Goal: Transaction & Acquisition: Purchase product/service

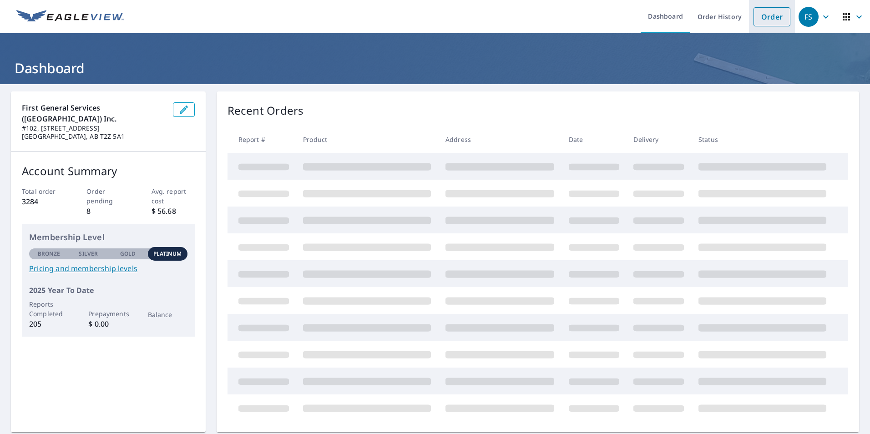
click at [767, 11] on link "Order" at bounding box center [771, 16] width 37 height 19
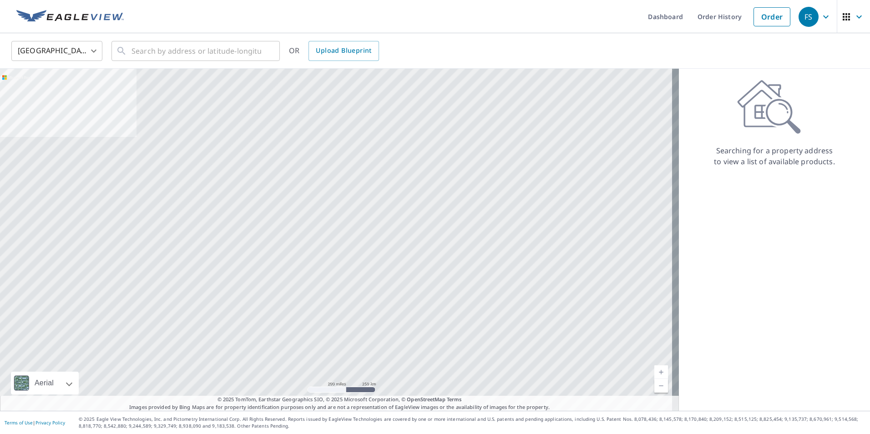
click at [51, 50] on body "FS FS Dashboard Order History Order FS United States US ​ ​ OR Upload Blueprint…" at bounding box center [435, 217] width 870 height 434
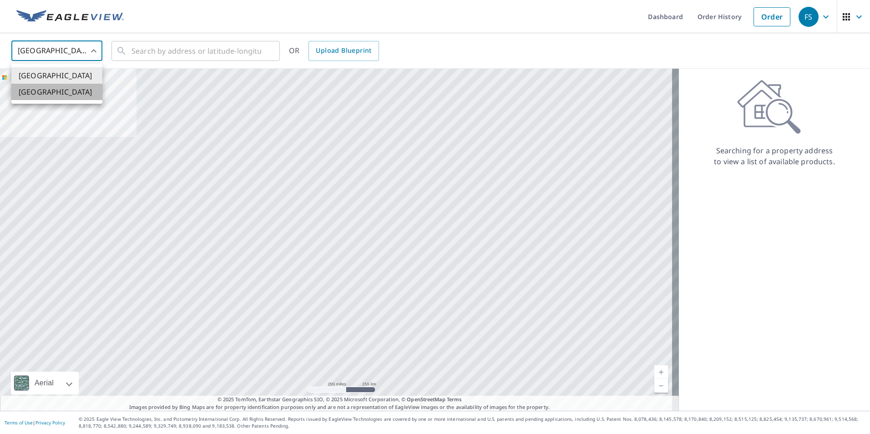
click at [51, 93] on li "[GEOGRAPHIC_DATA]" at bounding box center [56, 92] width 91 height 16
type input "CA"
click at [181, 53] on input "text" at bounding box center [196, 50] width 130 height 25
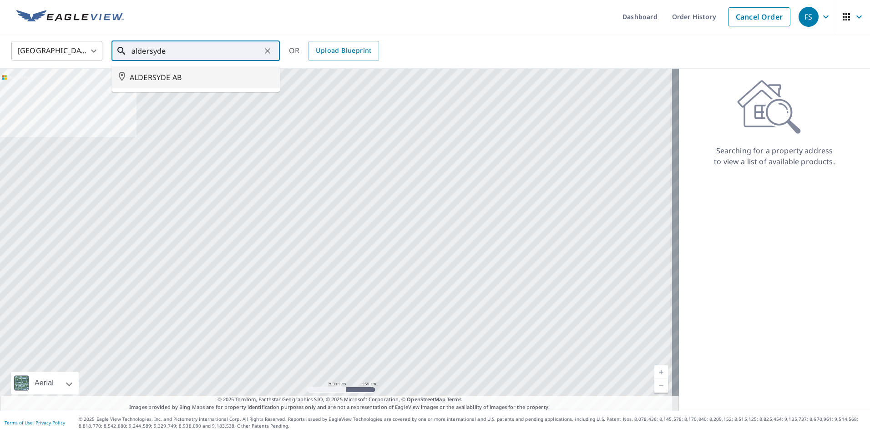
click at [181, 70] on li "ALDERSYDE AB" at bounding box center [195, 77] width 168 height 22
type input "ALDERSYDE AB"
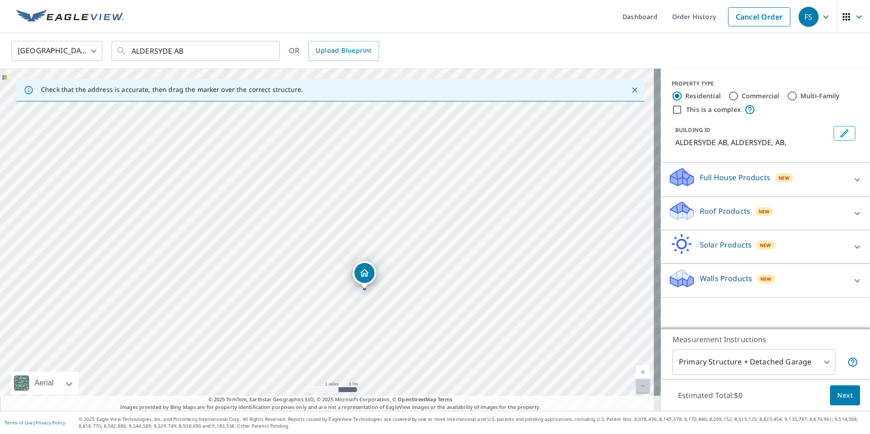
drag, startPoint x: 505, startPoint y: 197, endPoint x: 454, endPoint y: 228, distance: 60.0
click at [454, 228] on div "ALDERSYDE AB ALDERSYDE AB" at bounding box center [330, 240] width 660 height 342
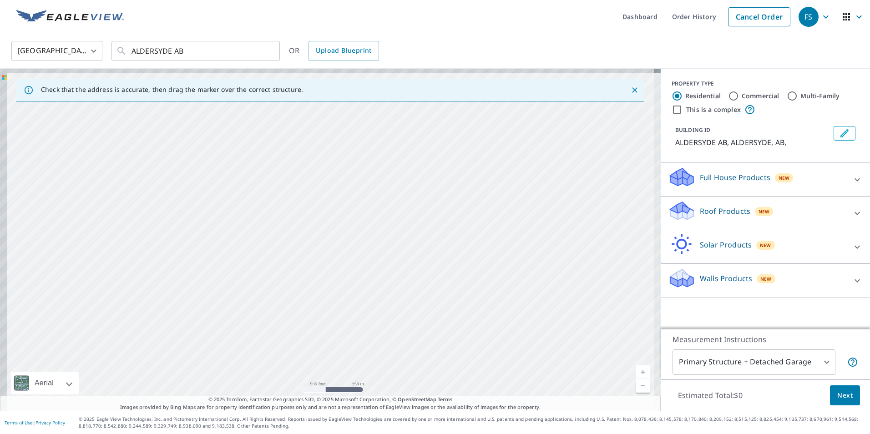
drag, startPoint x: 391, startPoint y: 172, endPoint x: 447, endPoint y: 220, distance: 73.3
click at [446, 222] on div "ALDERSYDE AB ALDERSYDE AB" at bounding box center [330, 240] width 660 height 342
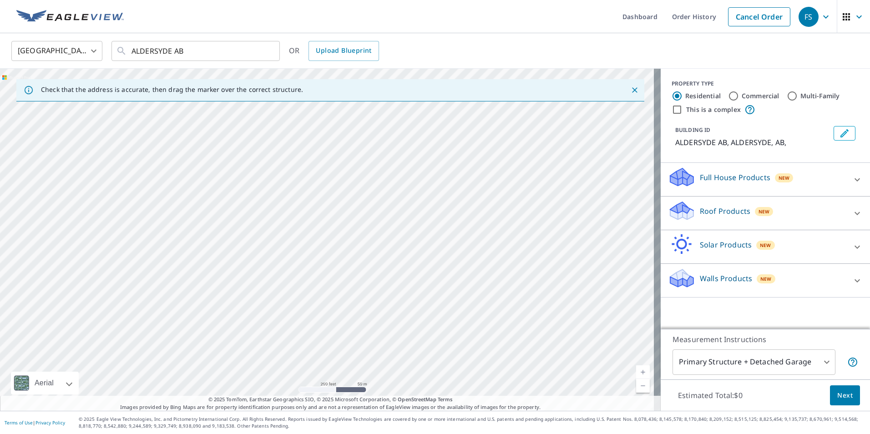
drag, startPoint x: 399, startPoint y: 162, endPoint x: 403, endPoint y: 300, distance: 137.9
click at [403, 300] on div "ALDERSYDE AB ALDERSYDE AB" at bounding box center [330, 240] width 660 height 342
drag, startPoint x: 396, startPoint y: 255, endPoint x: 400, endPoint y: 316, distance: 61.1
click at [400, 316] on div "ALDERSYDE AB ALDERSYDE AB" at bounding box center [330, 240] width 660 height 342
click at [408, 301] on div "ALDERSYDE AB ALDERSYDE AB" at bounding box center [330, 240] width 660 height 342
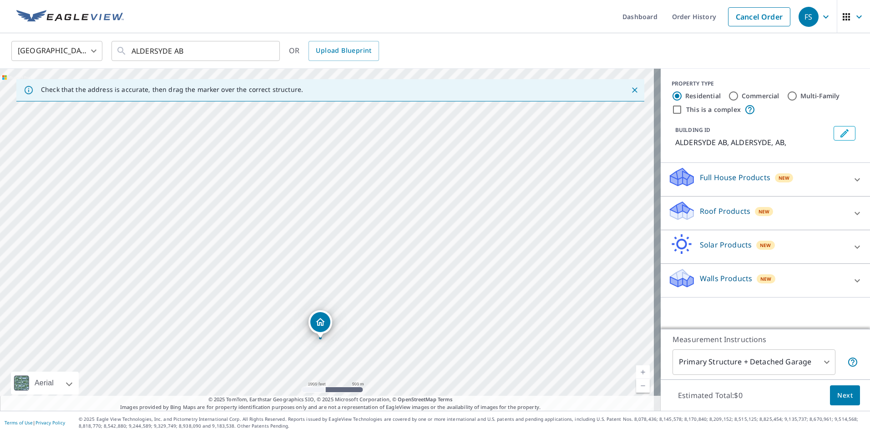
drag, startPoint x: 455, startPoint y: 225, endPoint x: 429, endPoint y: 311, distance: 89.5
click at [429, 319] on div "ALDERSYDE AB ALDERSYDE AB" at bounding box center [330, 240] width 660 height 342
drag, startPoint x: 368, startPoint y: 295, endPoint x: 529, endPoint y: 136, distance: 226.5
drag, startPoint x: 332, startPoint y: 218, endPoint x: 354, endPoint y: 221, distance: 22.5
click at [354, 221] on div "[GEOGRAPHIC_DATA]" at bounding box center [330, 240] width 660 height 342
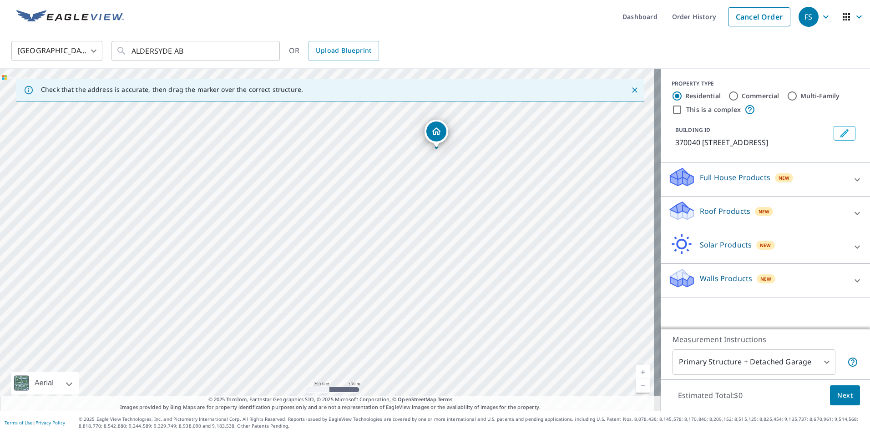
drag, startPoint x: 292, startPoint y: 133, endPoint x: 437, endPoint y: 131, distance: 145.6
drag, startPoint x: 323, startPoint y: 216, endPoint x: 439, endPoint y: 287, distance: 135.2
click at [439, 287] on div "370037 [GEOGRAPHIC_DATA]" at bounding box center [330, 240] width 660 height 342
drag, startPoint x: 348, startPoint y: 212, endPoint x: 361, endPoint y: 221, distance: 16.0
click at [852, 185] on icon at bounding box center [857, 179] width 11 height 11
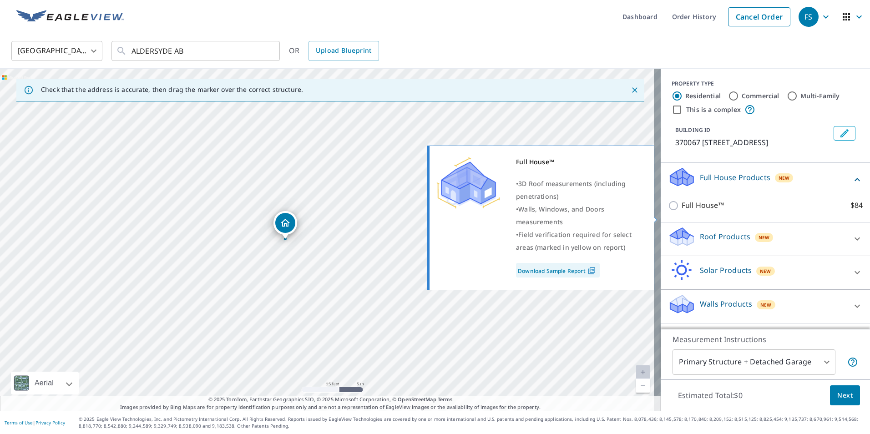
click at [668, 211] on input "Full House™ $84" at bounding box center [675, 205] width 14 height 11
checkbox input "true"
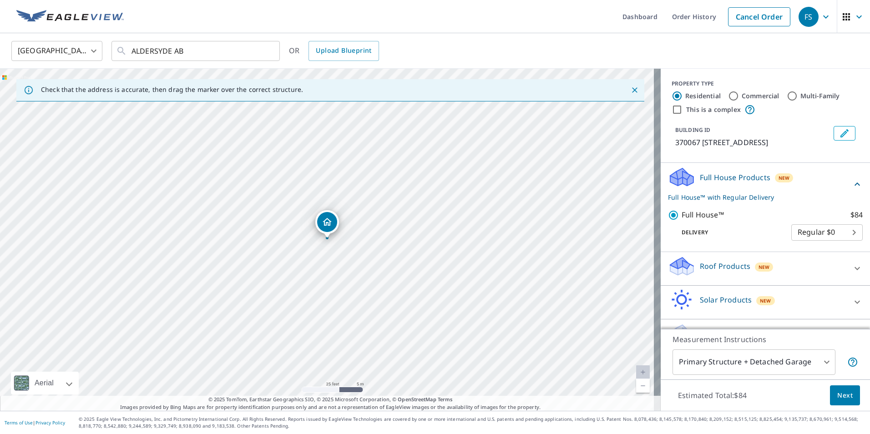
click at [844, 393] on span "Next" at bounding box center [844, 395] width 15 height 11
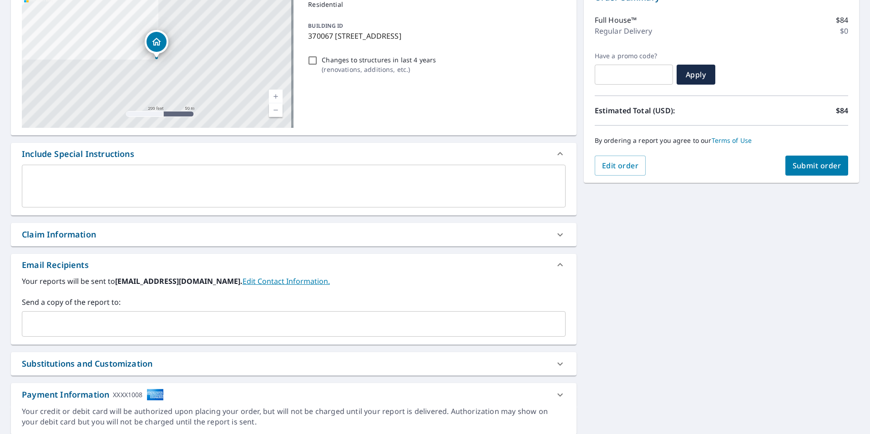
scroll to position [136, 0]
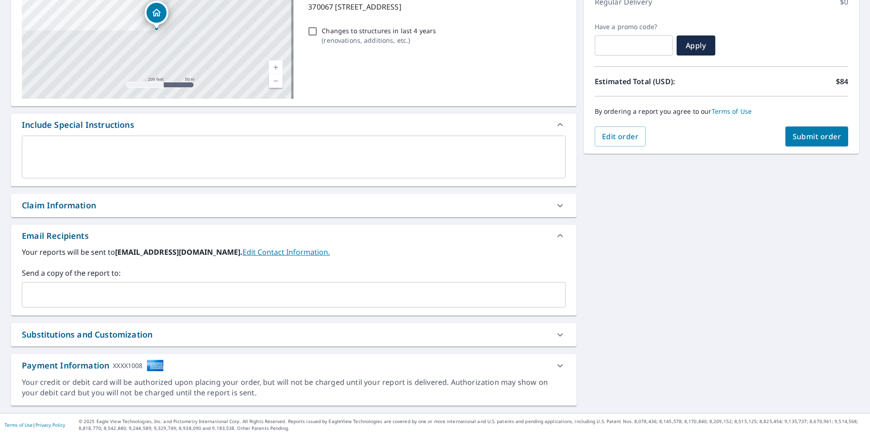
click at [417, 296] on input "text" at bounding box center [287, 294] width 522 height 17
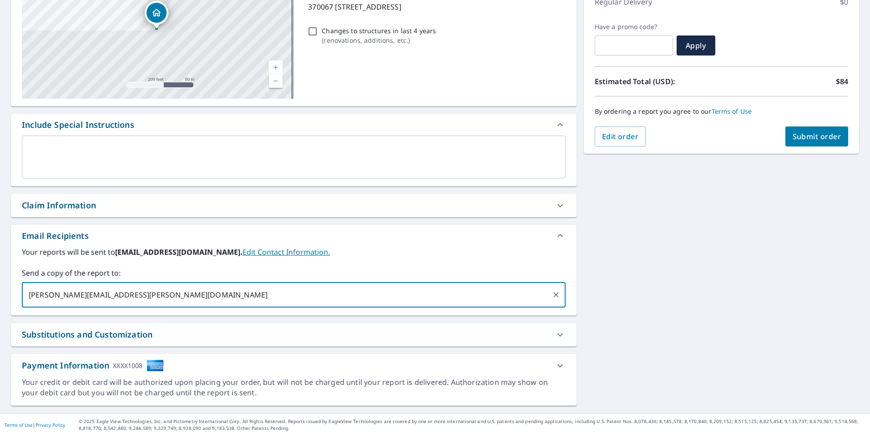
type input "[PERSON_NAME][EMAIL_ADDRESS][PERSON_NAME][DOMAIN_NAME]"
click at [800, 134] on span "Submit order" at bounding box center [816, 136] width 49 height 10
checkbox input "true"
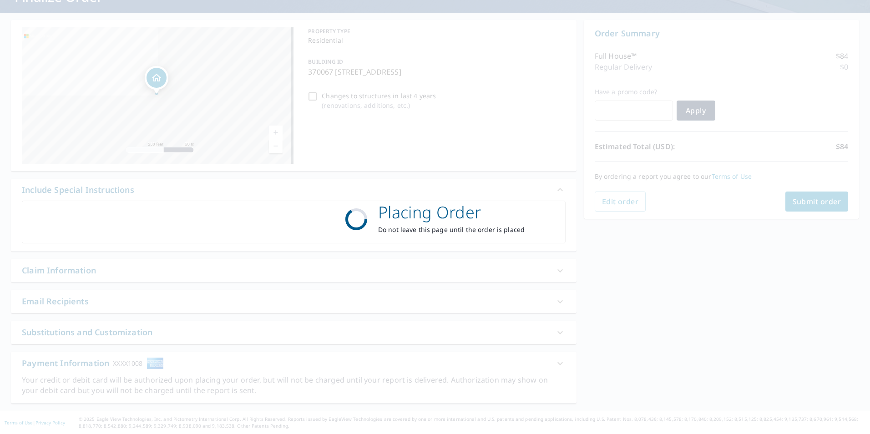
scroll to position [71, 0]
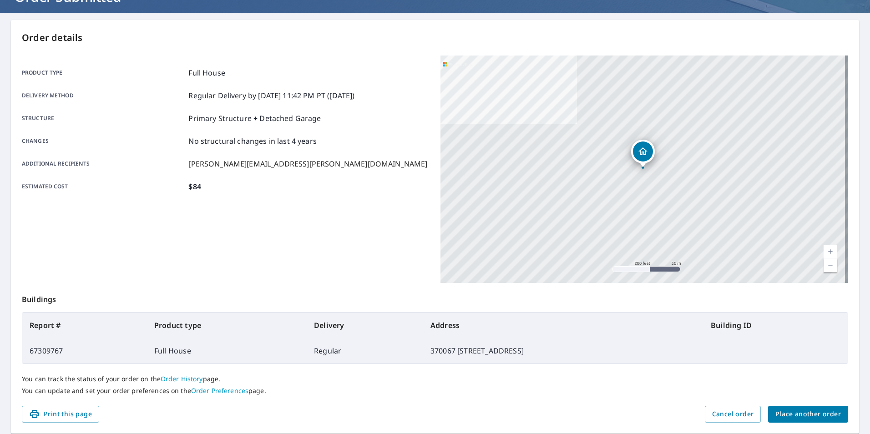
scroll to position [101, 0]
